Goal: Transaction & Acquisition: Purchase product/service

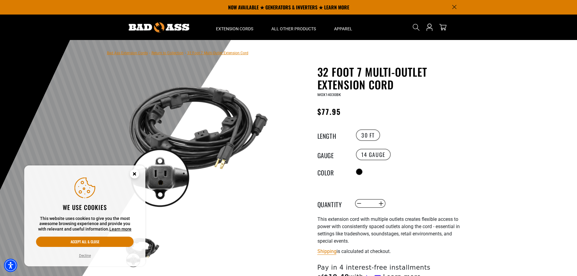
click at [135, 172] on circle "Cookie Consent" at bounding box center [134, 173] width 9 height 9
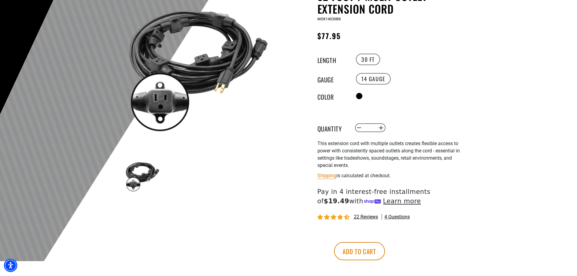
scroll to position [91, 0]
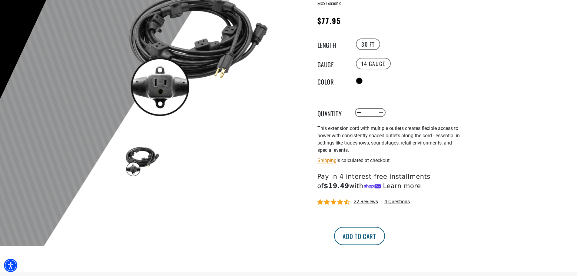
click at [385, 238] on button "Add to cart" at bounding box center [359, 236] width 51 height 18
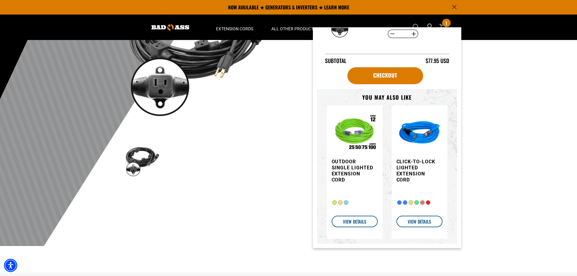
scroll to position [0, 0]
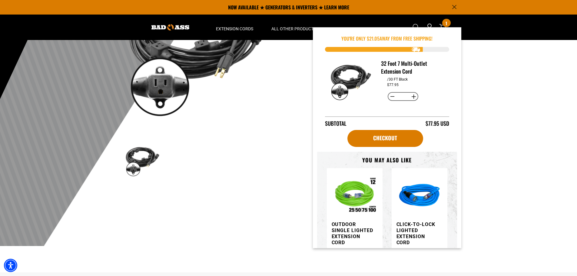
click at [507, 93] on div at bounding box center [288, 97] width 577 height 297
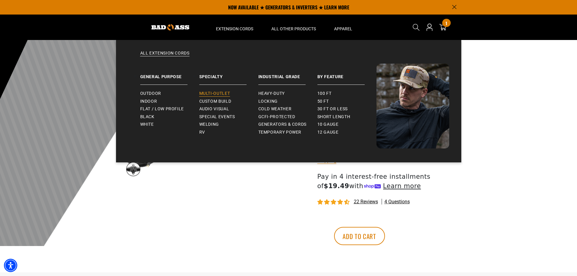
click at [208, 92] on span "Multi-Outlet" at bounding box center [214, 93] width 31 height 5
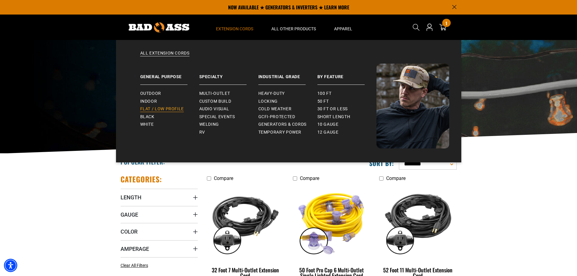
click at [168, 107] on span "Flat / Low Profile" at bounding box center [162, 108] width 44 height 5
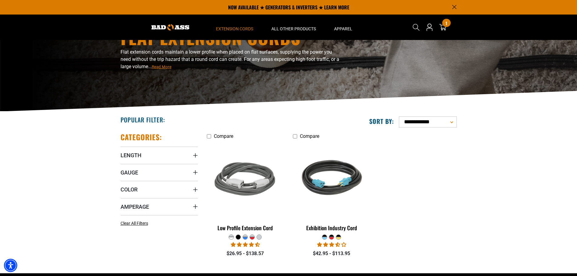
scroll to position [32, 0]
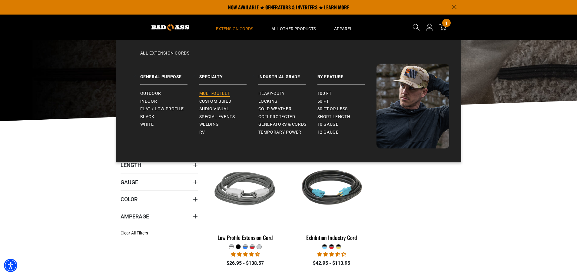
click at [214, 91] on span "Multi-Outlet" at bounding box center [214, 93] width 31 height 5
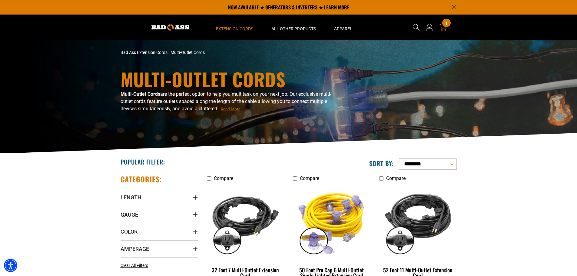
click at [448, 28] on div "Search Cart 1 1 item You're Only $ 21.05 away from free shipping!" at bounding box center [432, 27] width 49 height 25
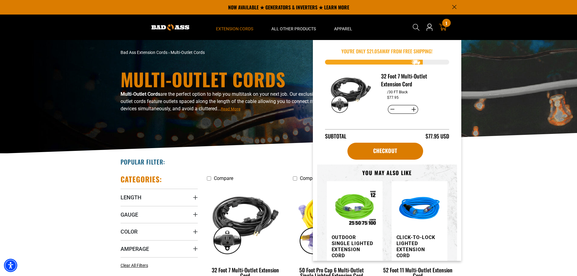
click at [446, 25] on span "1" at bounding box center [447, 23] width 2 height 5
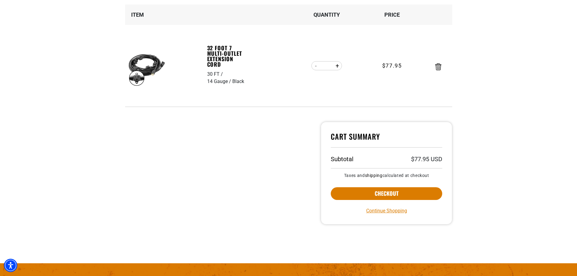
scroll to position [121, 0]
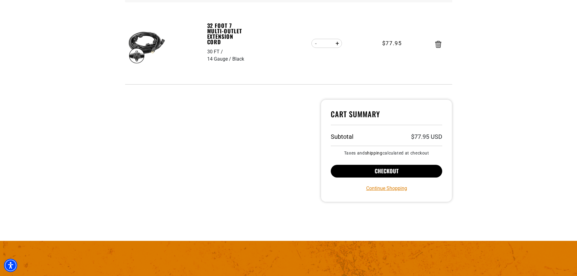
click at [406, 173] on button "Checkout" at bounding box center [387, 171] width 112 height 13
